Goal: Information Seeking & Learning: Obtain resource

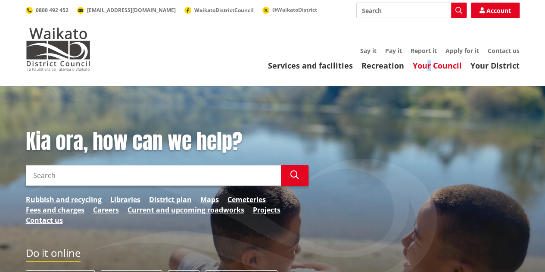
click at [430, 68] on header "Toggle search Toggle navigation Services and facilities Recreation Your Council…" at bounding box center [272, 43] width 545 height 86
click at [430, 68] on link "Your Council" at bounding box center [437, 65] width 49 height 10
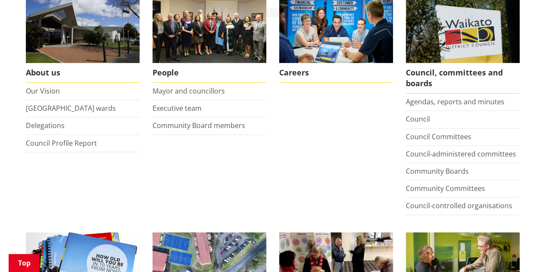
scroll to position [176, 0]
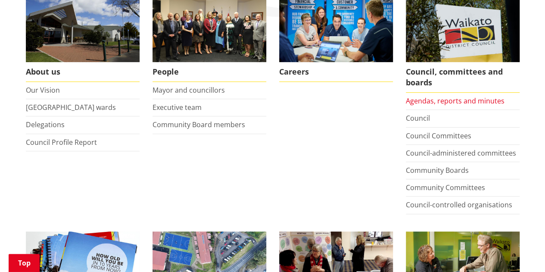
click at [439, 97] on link "Agendas, reports and minutes" at bounding box center [455, 100] width 99 height 9
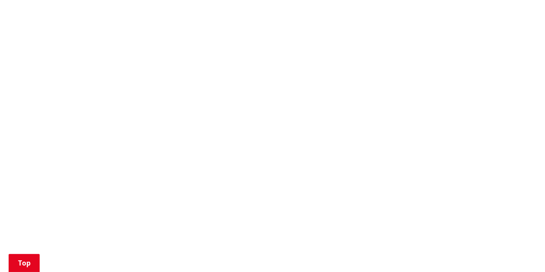
scroll to position [364, 0]
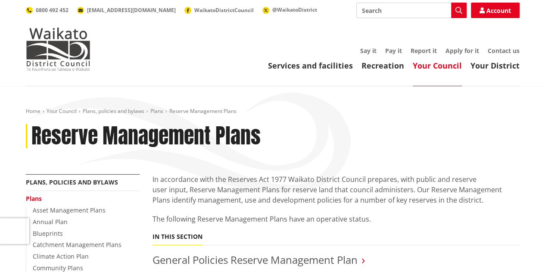
scroll to position [336, 0]
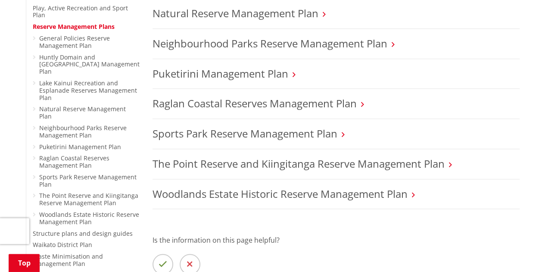
click at [234, 95] on li "Raglan Coastal Reserves Management Plan" at bounding box center [335, 104] width 367 height 30
click at [237, 99] on link "Raglan Coastal Reserves Management Plan" at bounding box center [254, 103] width 204 height 14
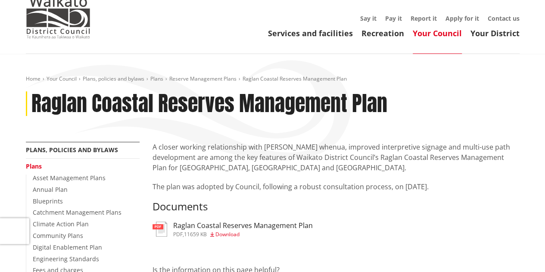
scroll to position [33, 0]
click at [229, 227] on h3 "Raglan Coastal Reserves Management Plan" at bounding box center [243, 225] width 140 height 8
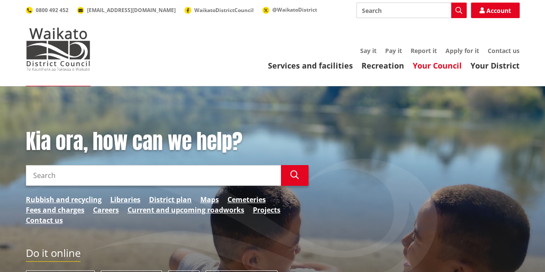
drag, startPoint x: 0, startPoint y: 0, endPoint x: 437, endPoint y: 65, distance: 441.5
click at [437, 65] on header "Toggle search Toggle navigation Services and facilities Recreation Your Council…" at bounding box center [272, 43] width 545 height 86
click at [437, 65] on link "Your Council" at bounding box center [437, 65] width 49 height 10
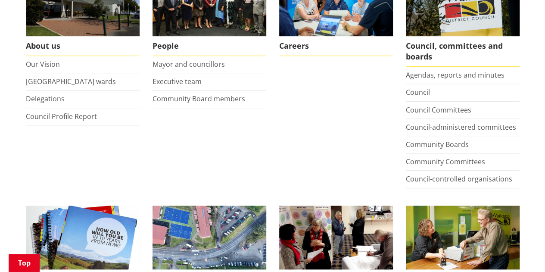
scroll to position [208, 0]
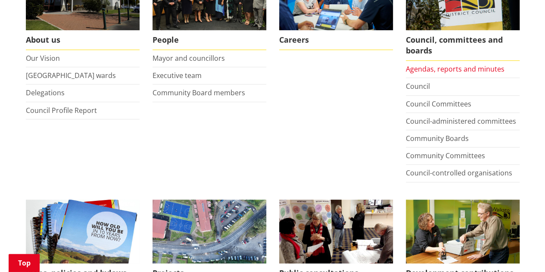
click at [432, 68] on link "Agendas, reports and minutes" at bounding box center [455, 68] width 99 height 9
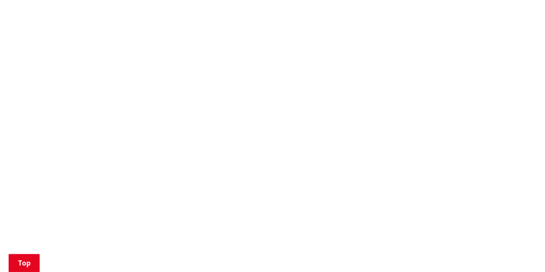
scroll to position [404, 0]
